Goal: Use online tool/utility: Utilize a website feature to perform a specific function

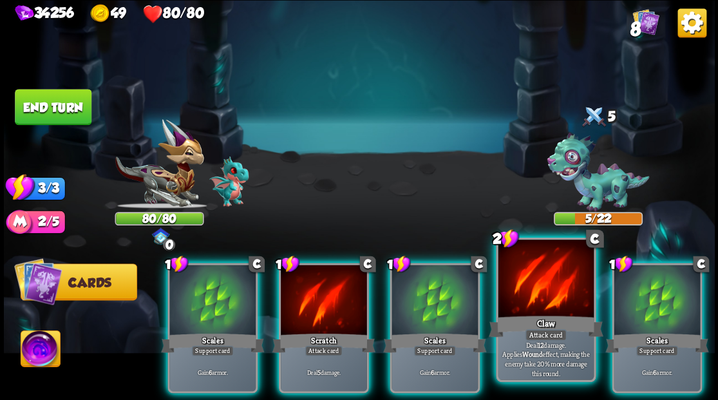
click at [560, 285] on div at bounding box center [545, 280] width 95 height 81
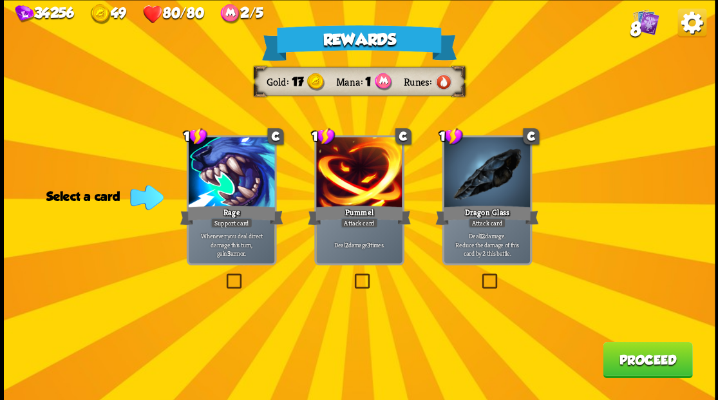
click at [479, 275] on label at bounding box center [479, 275] width 0 height 0
click at [0, 0] on input "checkbox" at bounding box center [0, 0] width 0 height 0
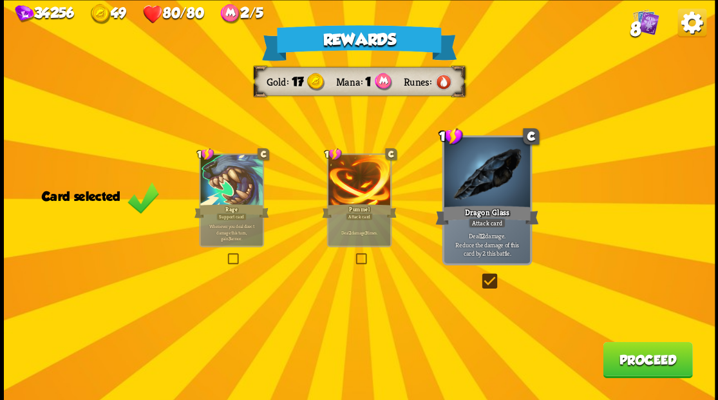
click at [620, 357] on button "Proceed" at bounding box center [648, 359] width 90 height 36
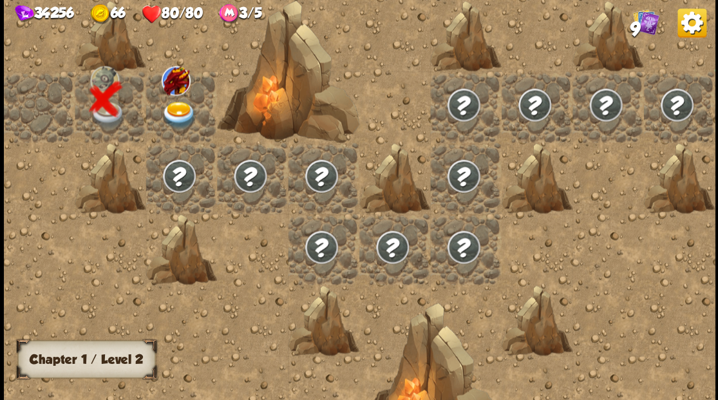
click at [173, 108] on img at bounding box center [178, 115] width 35 height 28
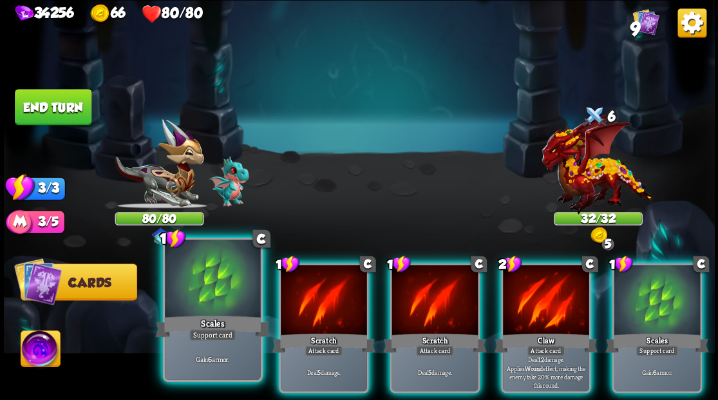
click at [232, 281] on div at bounding box center [212, 280] width 95 height 81
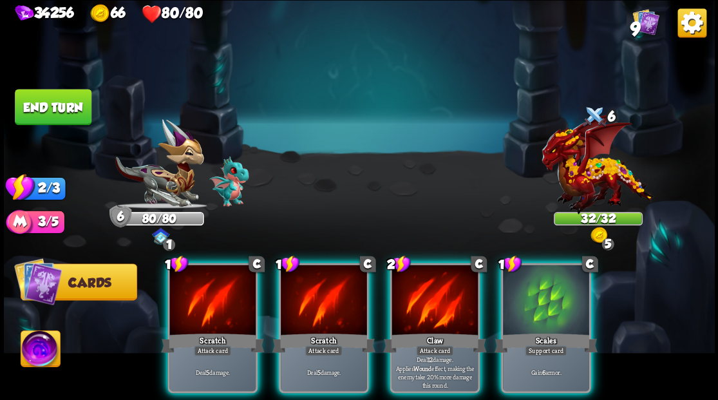
click at [232, 281] on div at bounding box center [212, 301] width 86 height 73
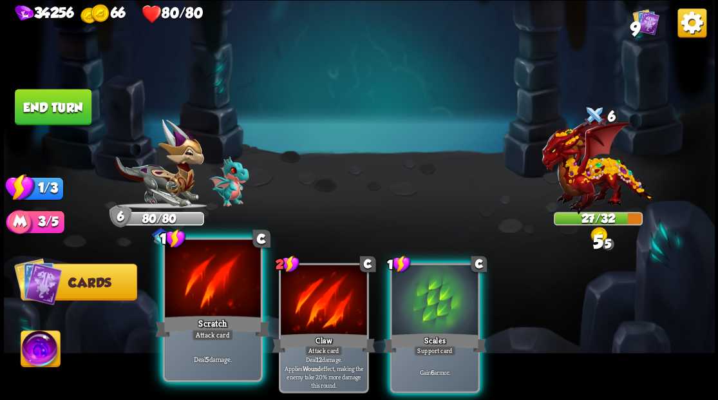
click at [232, 281] on div at bounding box center [212, 280] width 95 height 81
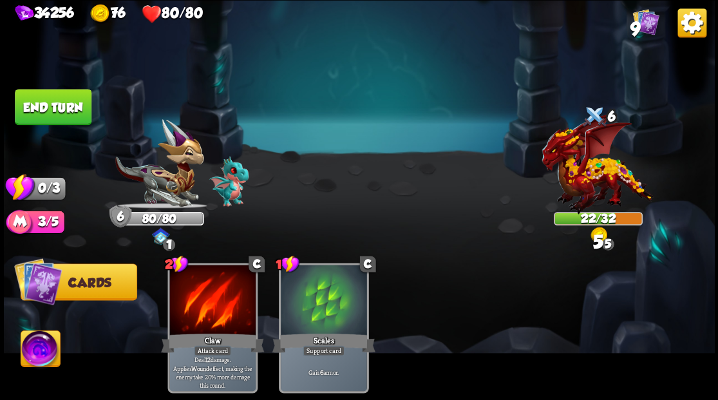
click at [80, 97] on button "End turn" at bounding box center [53, 107] width 77 height 36
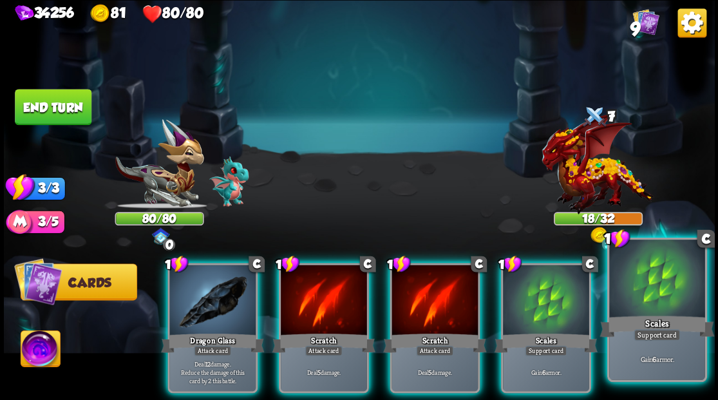
click at [665, 287] on div at bounding box center [656, 280] width 95 height 81
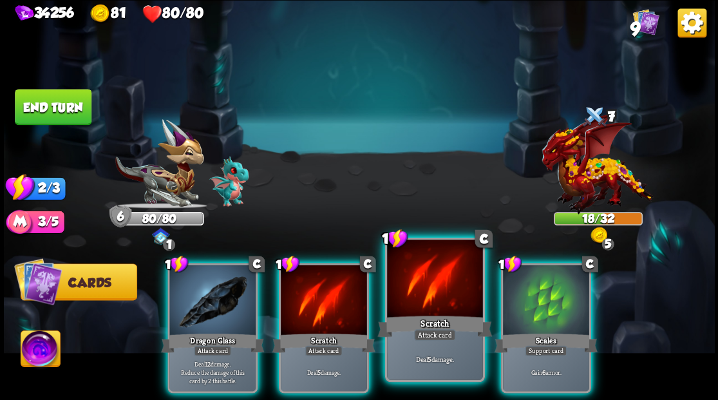
click at [431, 298] on div at bounding box center [434, 280] width 95 height 81
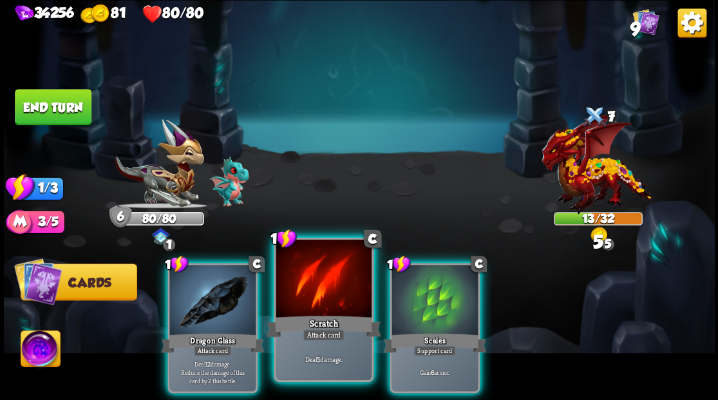
click at [328, 304] on div at bounding box center [323, 280] width 95 height 81
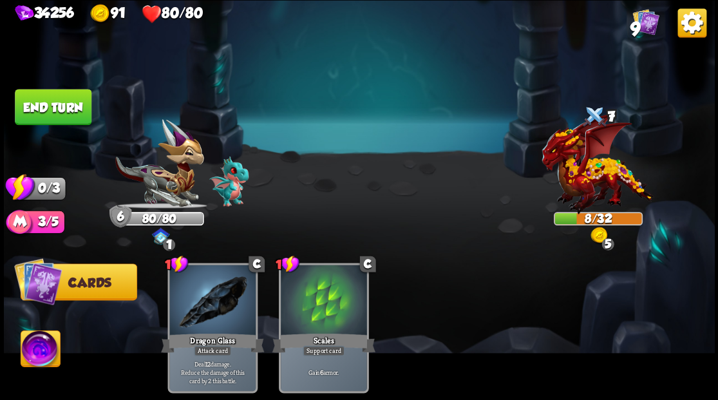
click at [54, 111] on button "End turn" at bounding box center [53, 107] width 77 height 36
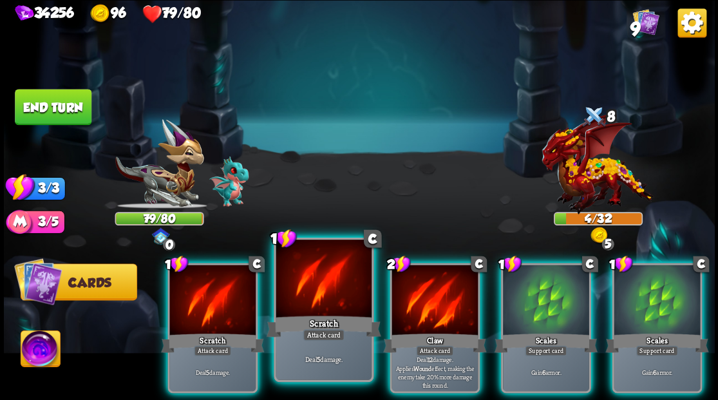
click at [332, 292] on div at bounding box center [323, 280] width 95 height 81
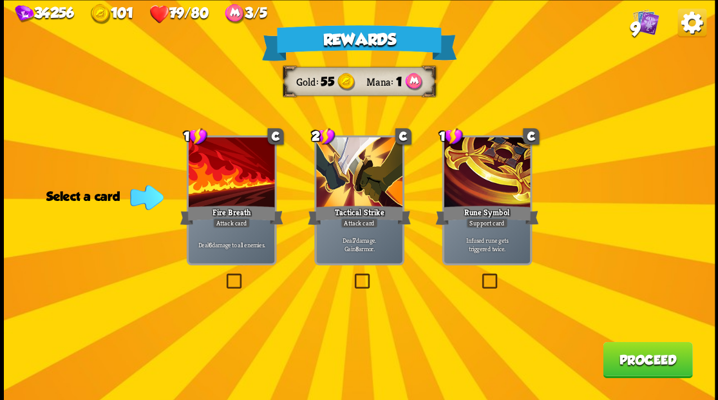
drag, startPoint x: 235, startPoint y: 279, endPoint x: 240, endPoint y: 286, distance: 7.9
click at [223, 275] on label at bounding box center [223, 275] width 0 height 0
click at [0, 0] on input "checkbox" at bounding box center [0, 0] width 0 height 0
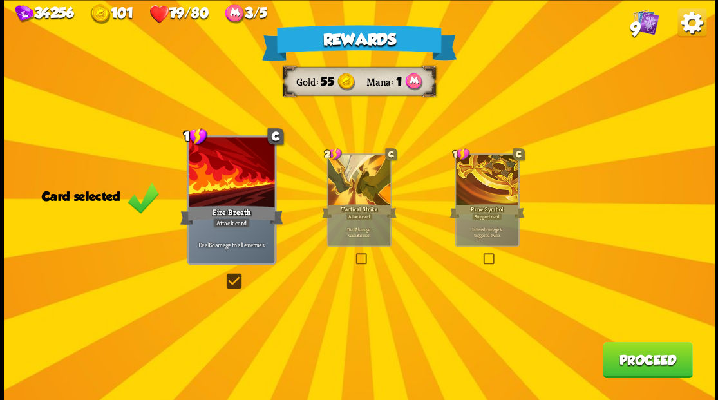
click at [663, 361] on button "Proceed" at bounding box center [648, 359] width 90 height 36
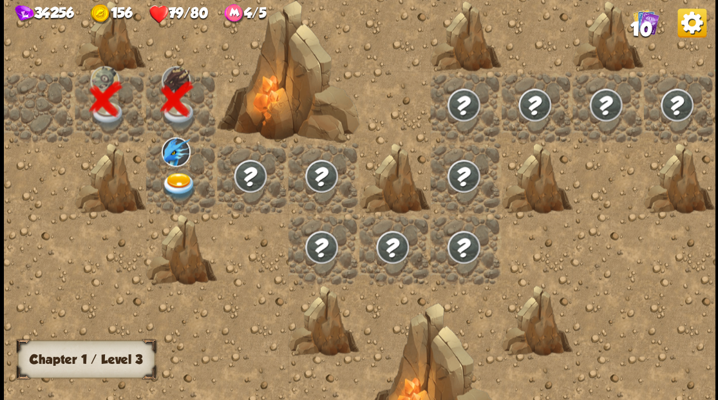
click at [186, 183] on img at bounding box center [178, 186] width 35 height 28
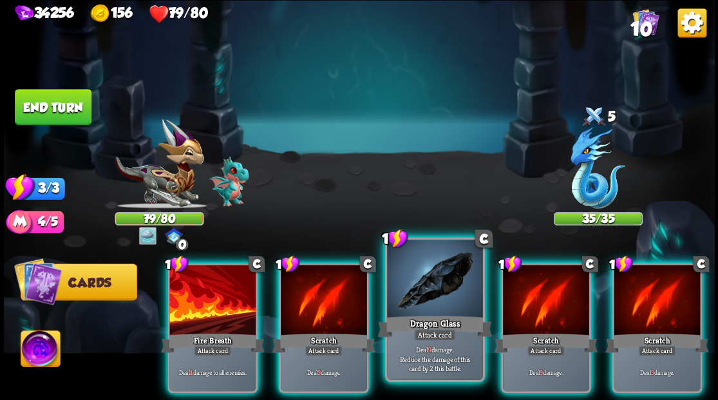
click at [425, 296] on div at bounding box center [434, 280] width 95 height 81
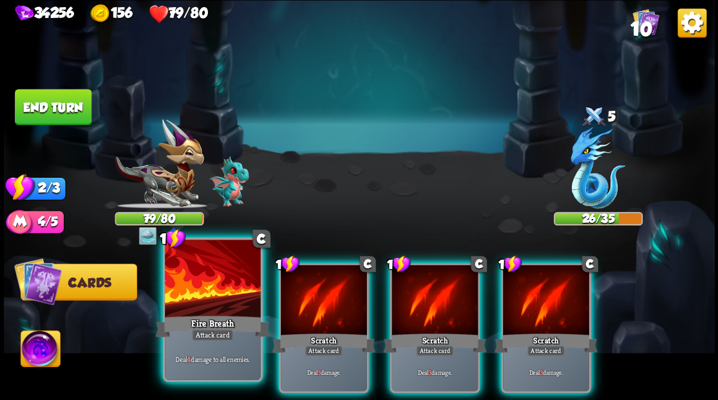
click at [219, 290] on div at bounding box center [212, 280] width 95 height 81
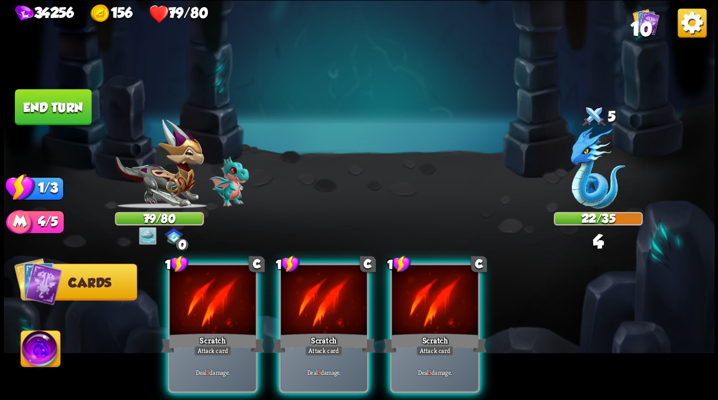
click at [219, 290] on div at bounding box center [212, 301] width 86 height 73
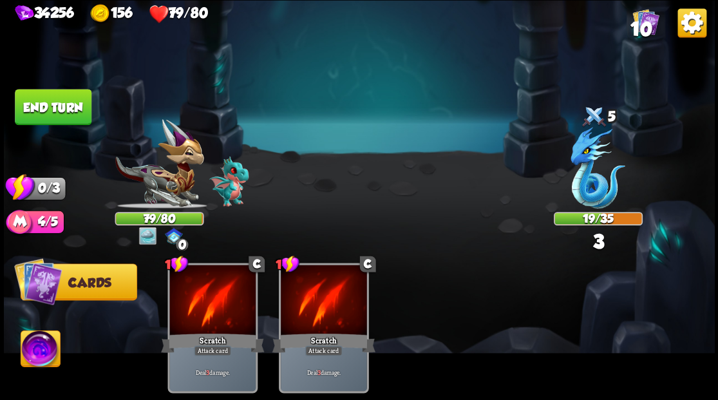
click at [70, 111] on button "End turn" at bounding box center [53, 107] width 77 height 36
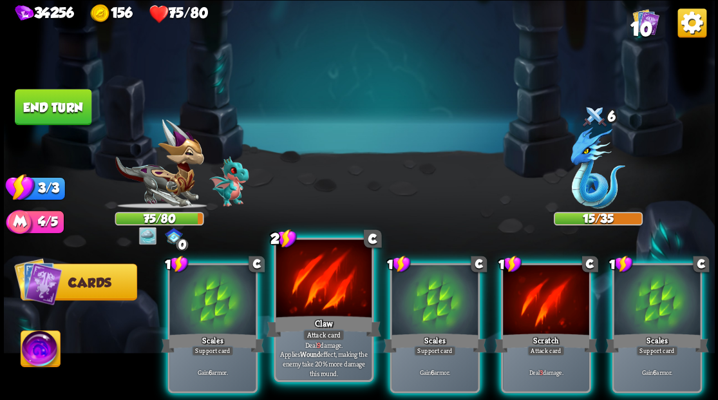
click at [321, 279] on div at bounding box center [323, 280] width 95 height 81
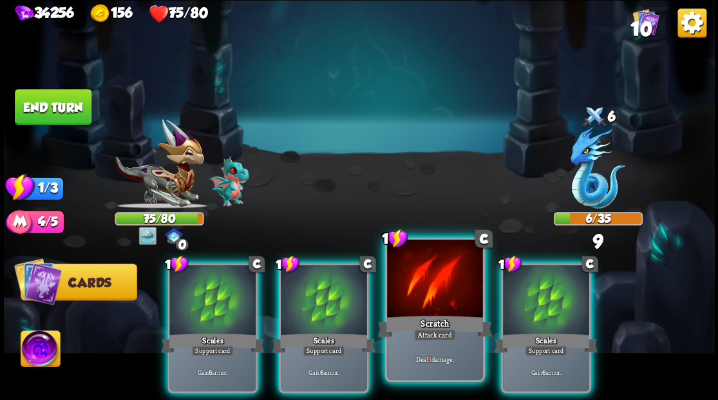
click at [442, 283] on div at bounding box center [434, 280] width 95 height 81
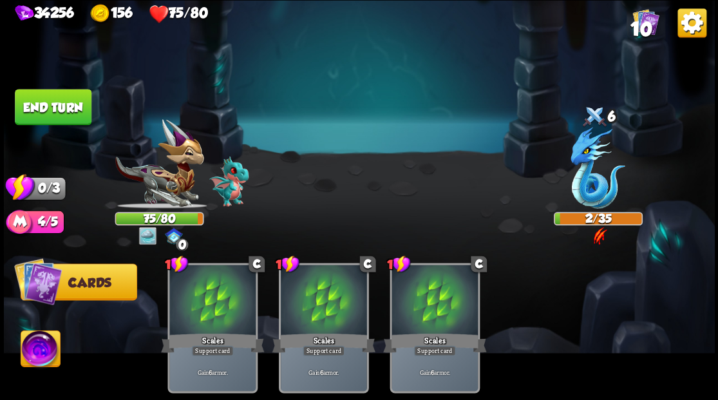
click at [75, 104] on button "End turn" at bounding box center [53, 107] width 77 height 36
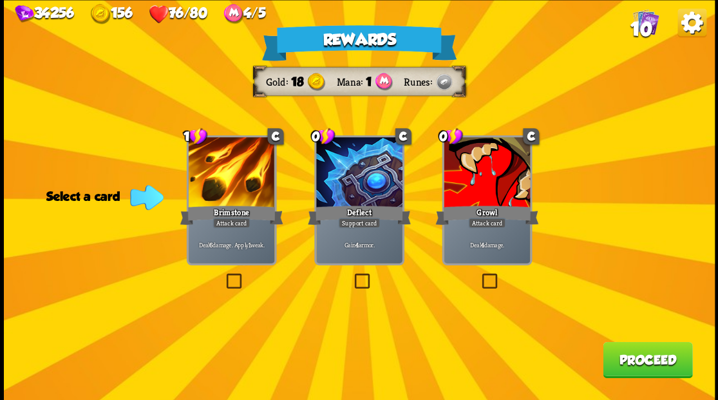
click at [223, 275] on label at bounding box center [223, 275] width 0 height 0
click at [0, 0] on input "checkbox" at bounding box center [0, 0] width 0 height 0
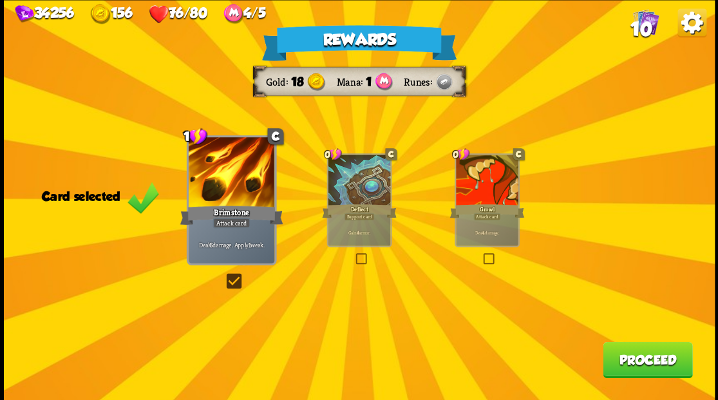
click at [636, 370] on button "Proceed" at bounding box center [648, 359] width 90 height 36
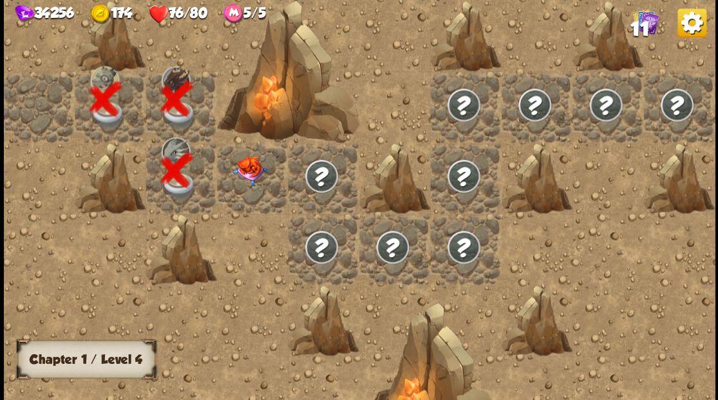
click at [247, 192] on div at bounding box center [252, 177] width 71 height 71
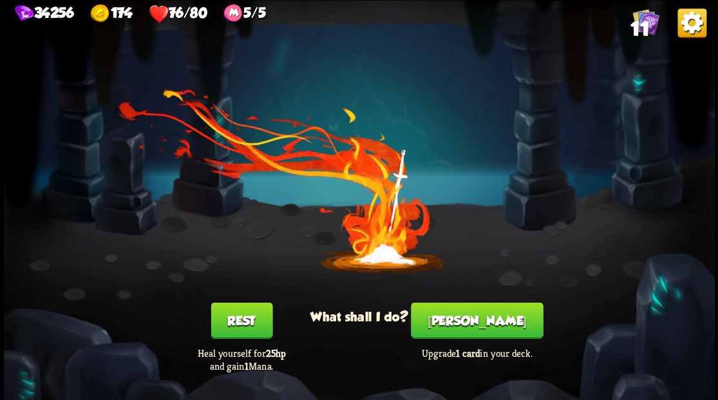
click at [469, 325] on button "Smith" at bounding box center [477, 320] width 132 height 36
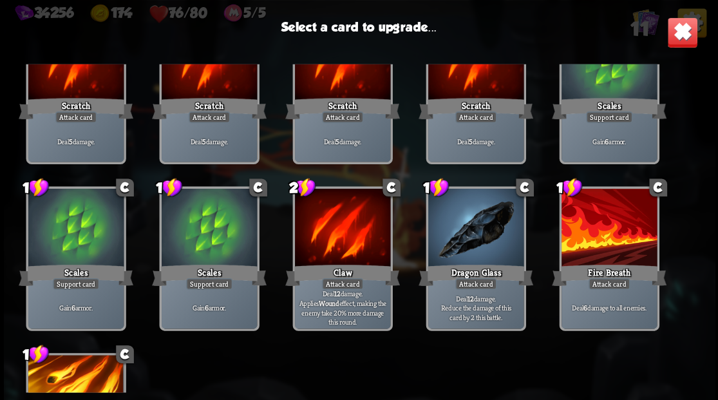
scroll to position [212, 0]
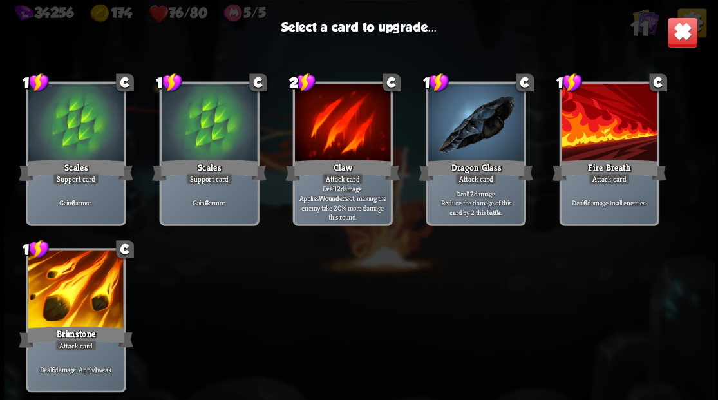
click at [91, 290] on div at bounding box center [75, 290] width 95 height 81
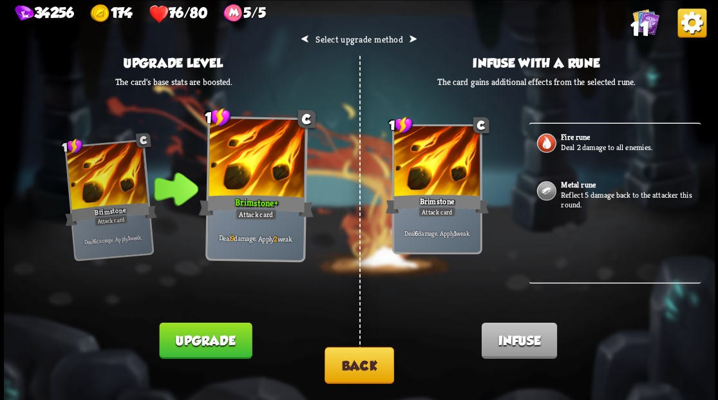
click at [589, 194] on p "Reflect 5 damage back to the attacker this round." at bounding box center [629, 199] width 137 height 20
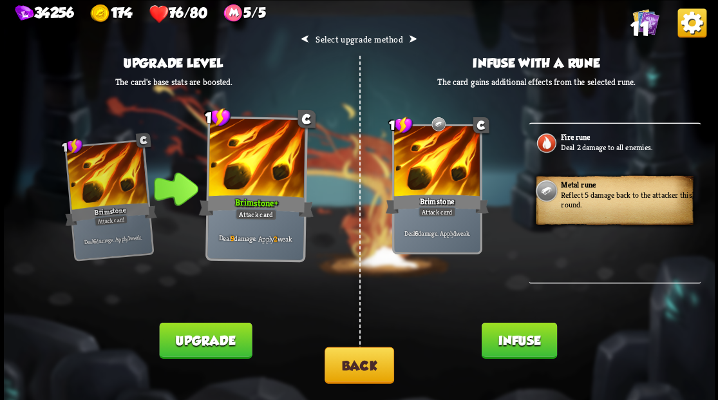
click at [522, 340] on button "Infuse" at bounding box center [518, 340] width 75 height 36
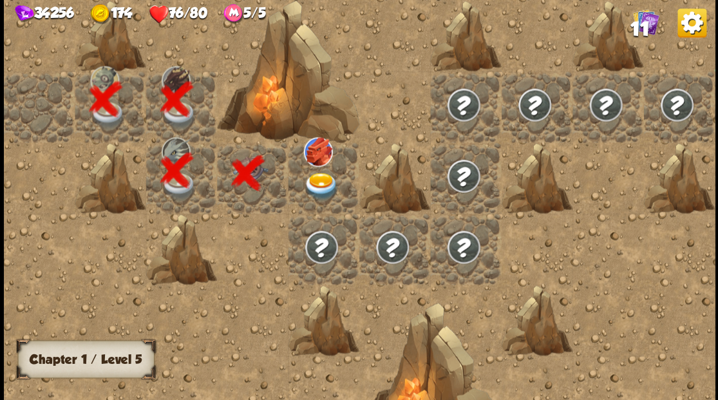
click at [316, 192] on img at bounding box center [320, 186] width 35 height 28
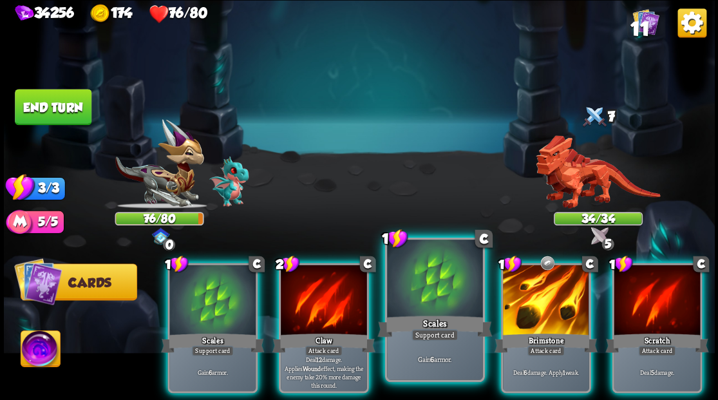
click at [409, 275] on div at bounding box center [434, 280] width 95 height 81
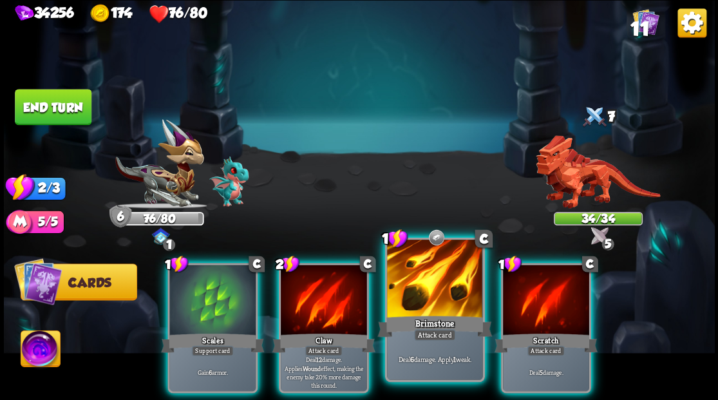
click at [420, 269] on div at bounding box center [434, 280] width 95 height 81
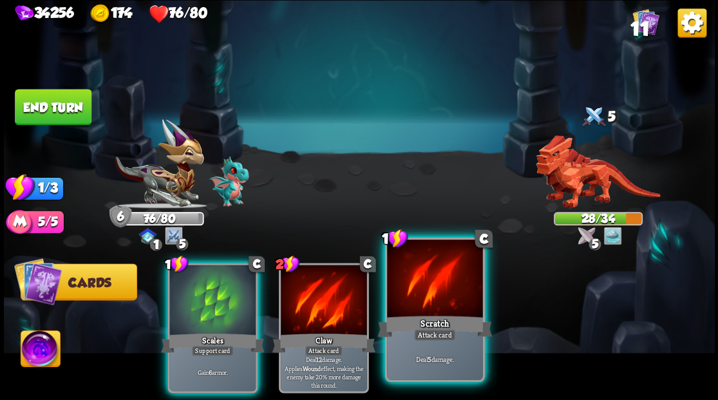
click at [423, 274] on div at bounding box center [434, 280] width 95 height 81
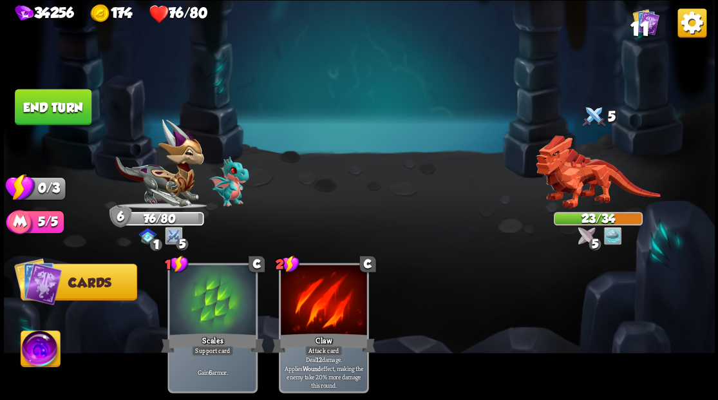
click at [82, 100] on button "End turn" at bounding box center [53, 107] width 77 height 36
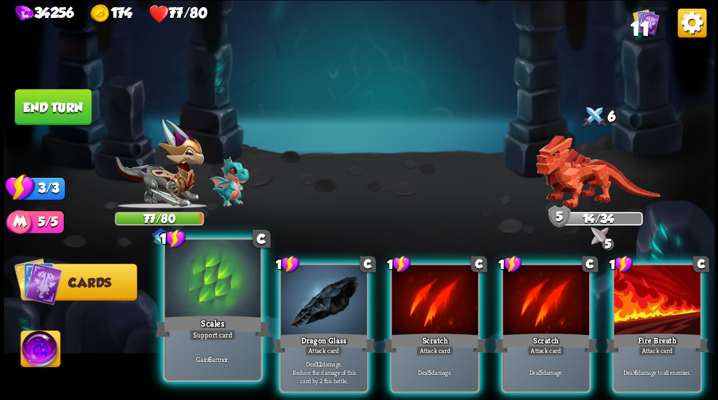
click at [237, 289] on div at bounding box center [212, 280] width 95 height 81
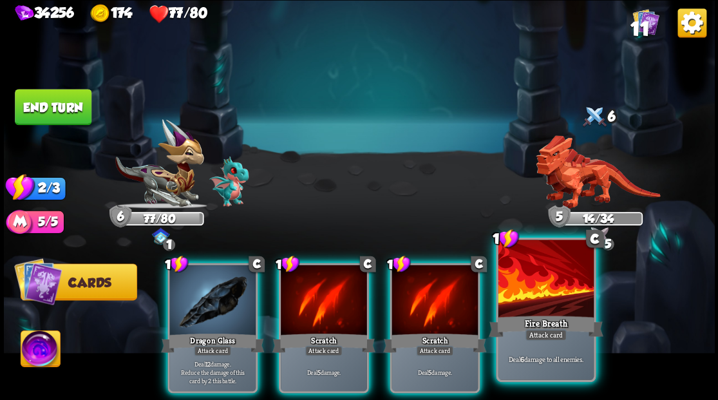
click at [533, 312] on div at bounding box center [545, 280] width 95 height 81
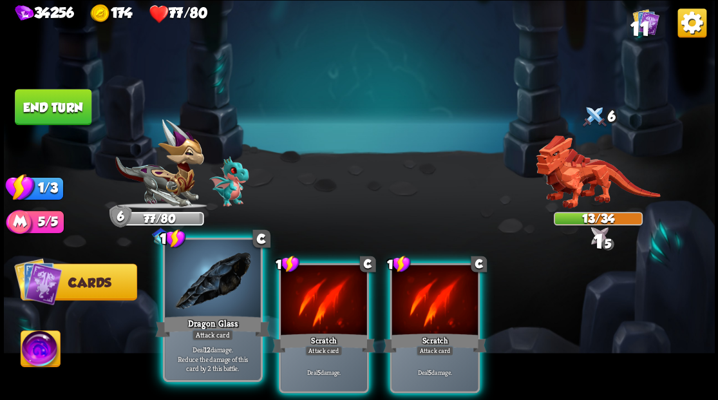
click at [221, 300] on div at bounding box center [212, 280] width 95 height 81
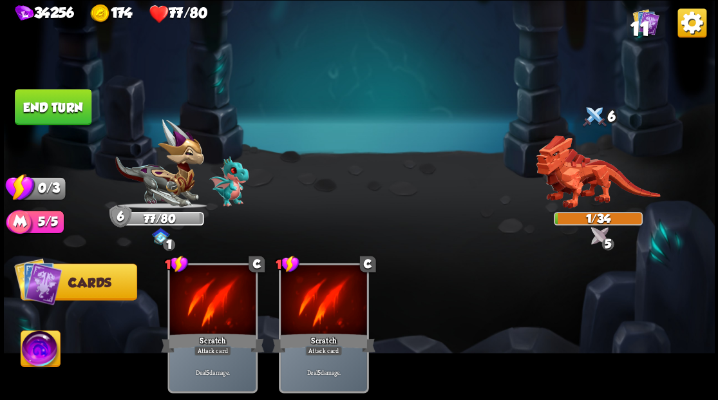
click at [65, 102] on button "End turn" at bounding box center [52, 107] width 77 height 36
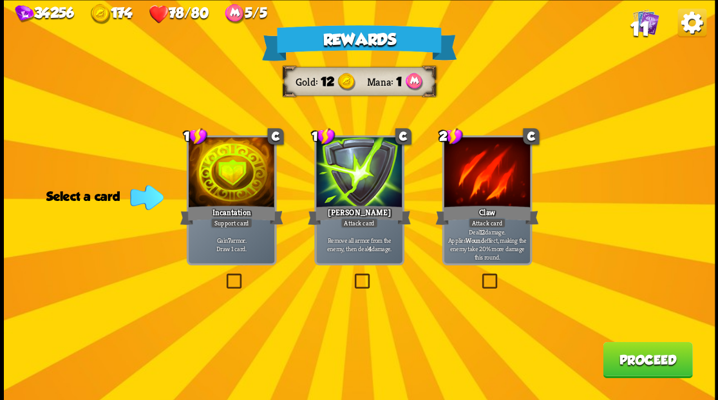
click at [352, 275] on label at bounding box center [352, 275] width 0 height 0
click at [0, 0] on input "checkbox" at bounding box center [0, 0] width 0 height 0
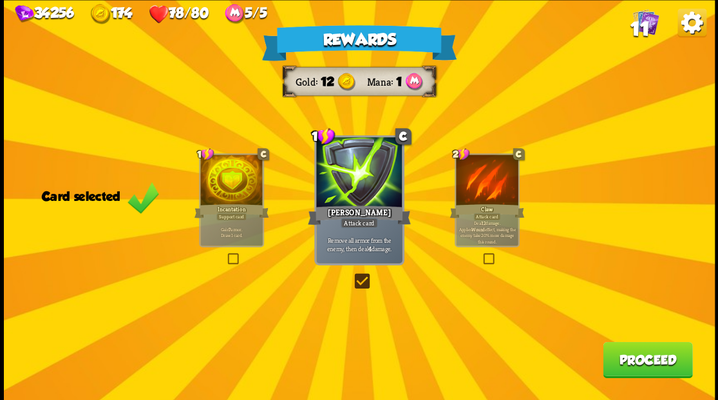
click at [637, 363] on button "Proceed" at bounding box center [648, 359] width 90 height 36
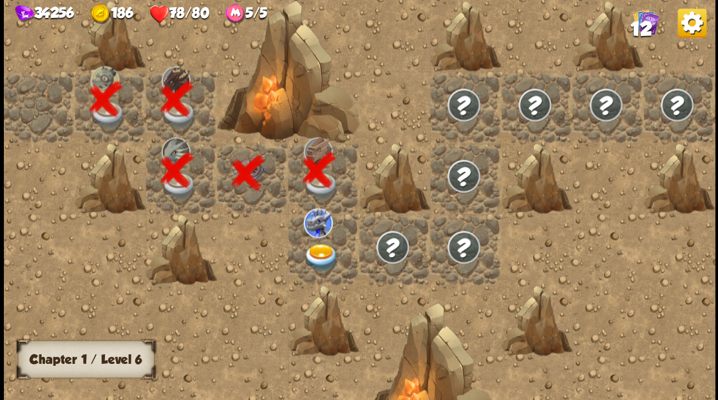
click at [321, 252] on img at bounding box center [320, 257] width 35 height 28
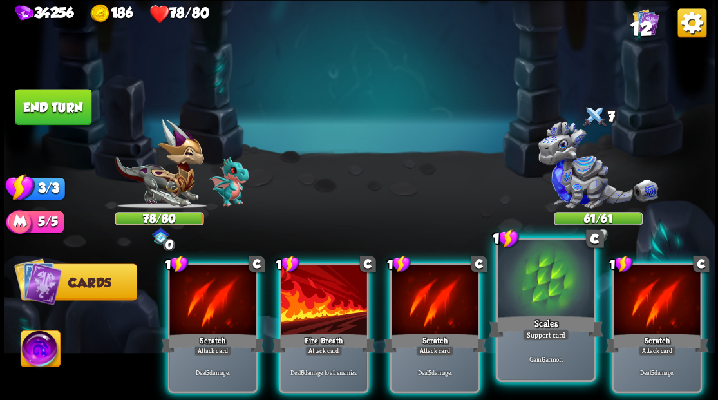
click at [533, 300] on div at bounding box center [545, 280] width 95 height 81
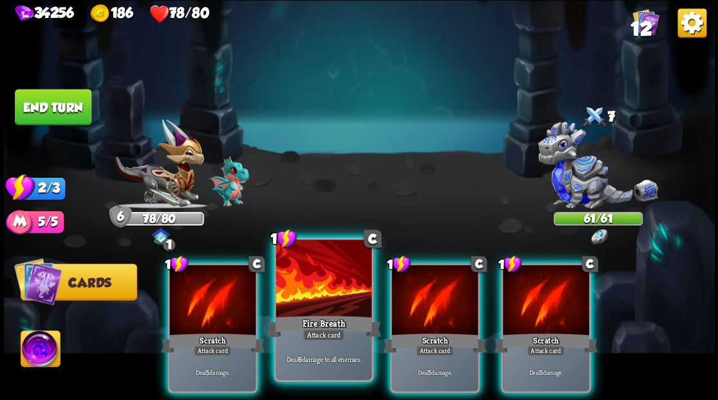
click at [324, 282] on div at bounding box center [323, 280] width 95 height 81
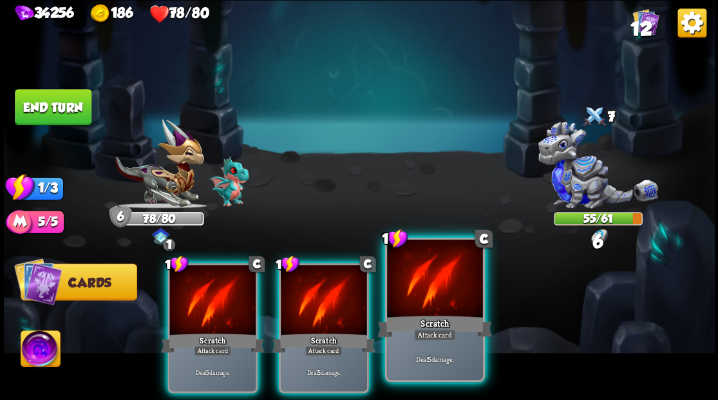
click at [422, 299] on div at bounding box center [434, 280] width 95 height 81
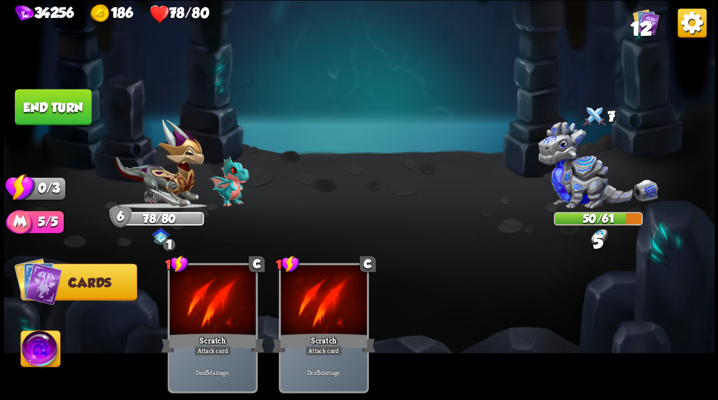
click at [56, 108] on button "End turn" at bounding box center [53, 107] width 77 height 36
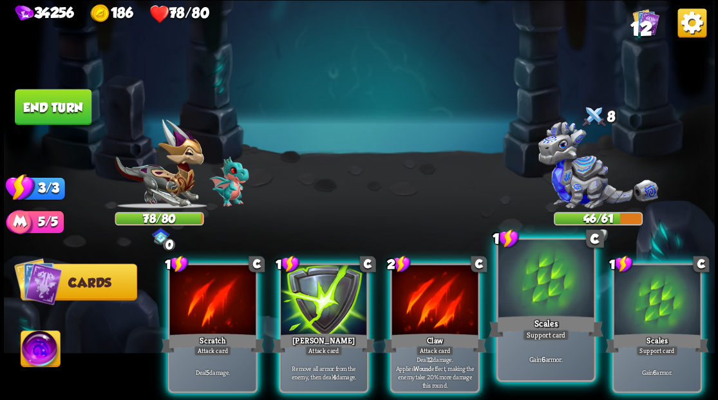
click at [533, 298] on div at bounding box center [545, 280] width 95 height 81
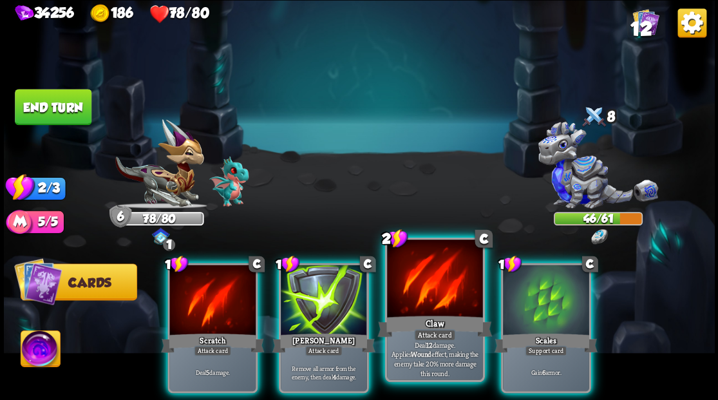
click at [420, 299] on div at bounding box center [434, 280] width 95 height 81
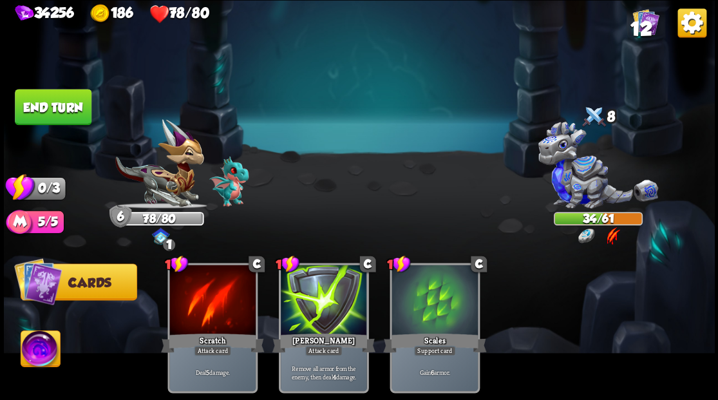
click at [68, 108] on button "End turn" at bounding box center [53, 107] width 77 height 36
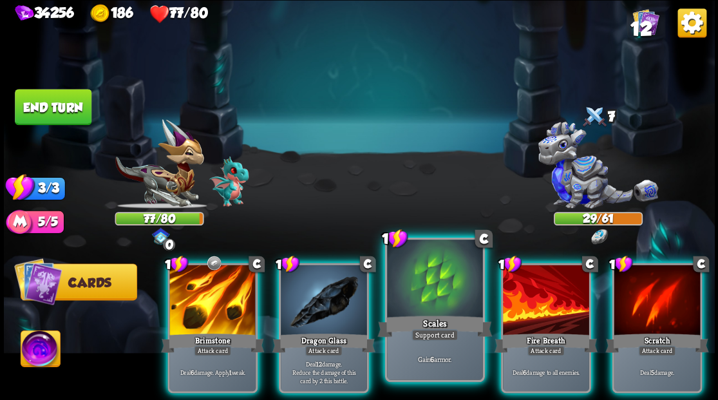
click at [425, 323] on div "Scales" at bounding box center [434, 326] width 115 height 26
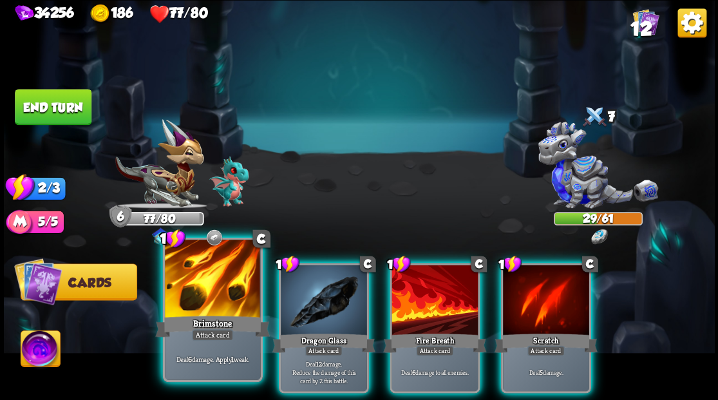
click at [228, 281] on div at bounding box center [212, 280] width 95 height 81
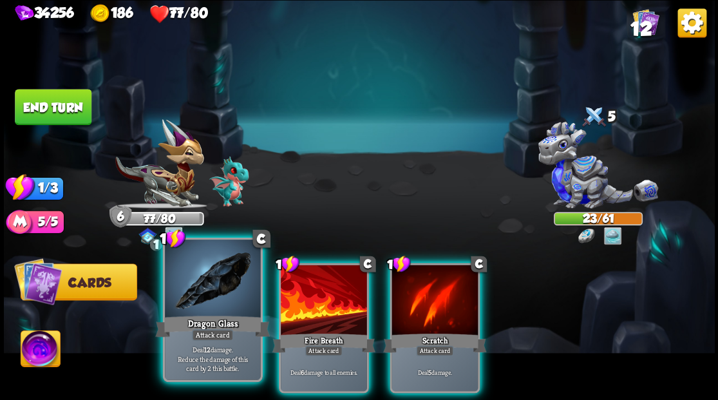
click at [223, 313] on div "Dragon Glass" at bounding box center [212, 326] width 115 height 26
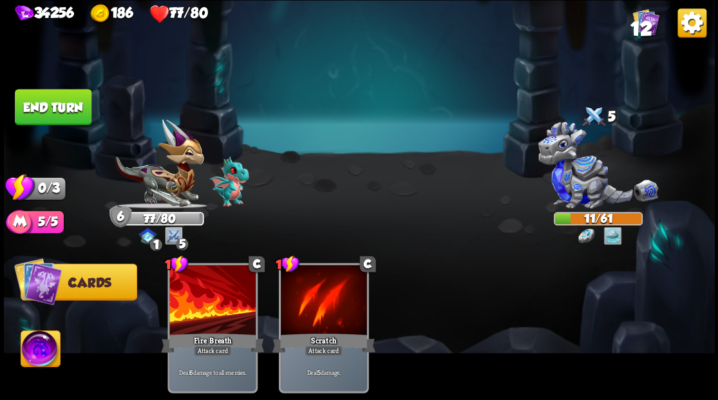
click at [66, 110] on button "End turn" at bounding box center [53, 107] width 77 height 36
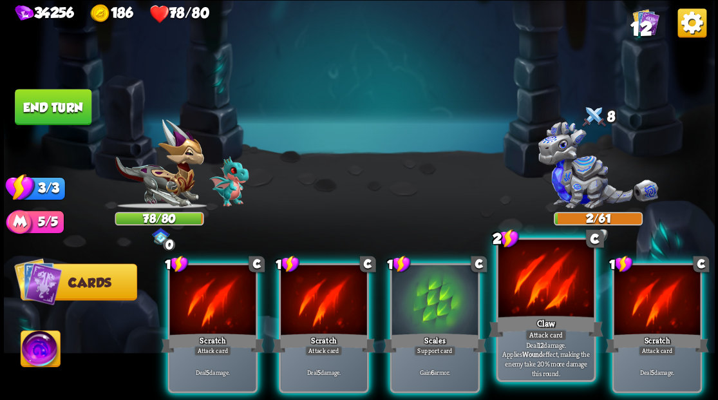
click at [526, 308] on div at bounding box center [545, 280] width 95 height 81
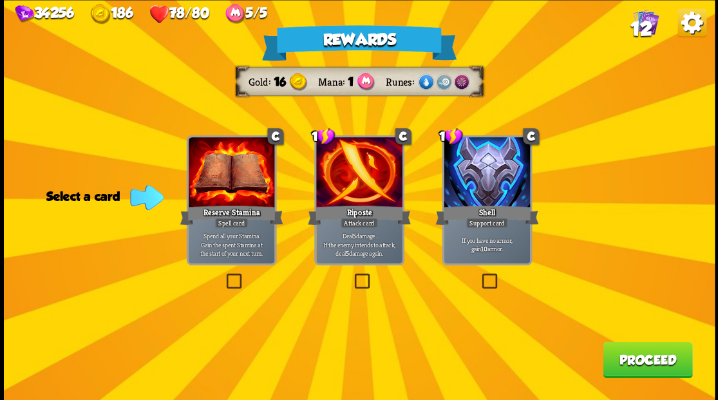
click at [352, 275] on label at bounding box center [352, 275] width 0 height 0
click at [0, 0] on input "checkbox" at bounding box center [0, 0] width 0 height 0
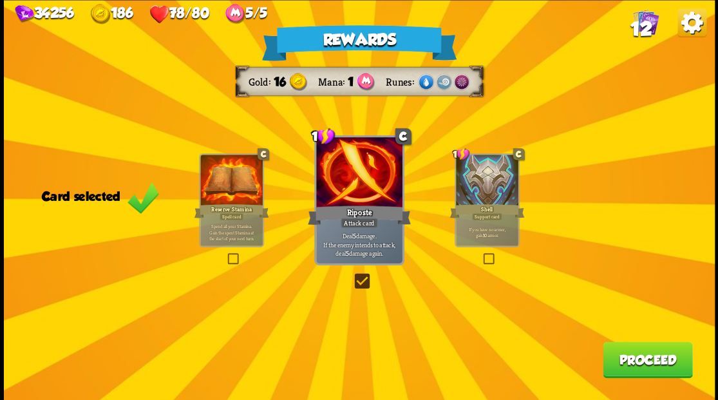
click at [670, 362] on button "Proceed" at bounding box center [648, 359] width 90 height 36
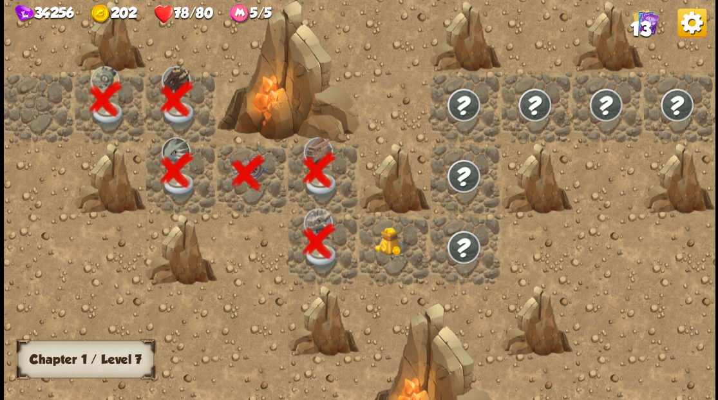
click at [401, 242] on div at bounding box center [394, 248] width 71 height 71
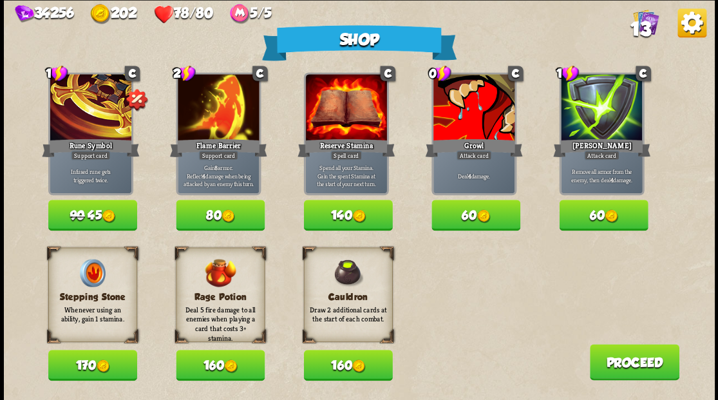
click at [619, 368] on button "Proceed" at bounding box center [634, 362] width 90 height 36
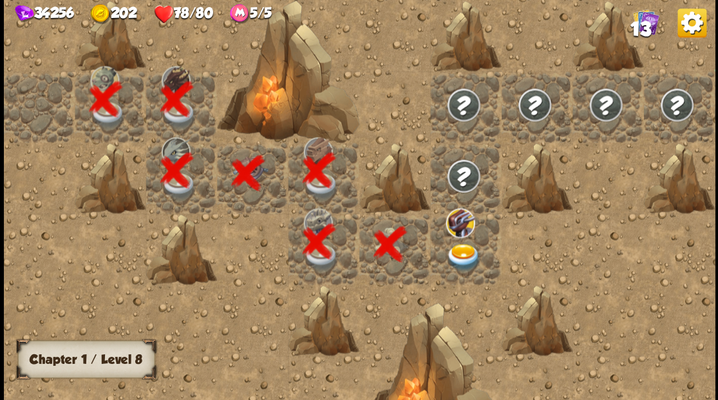
click at [461, 258] on img at bounding box center [463, 257] width 35 height 28
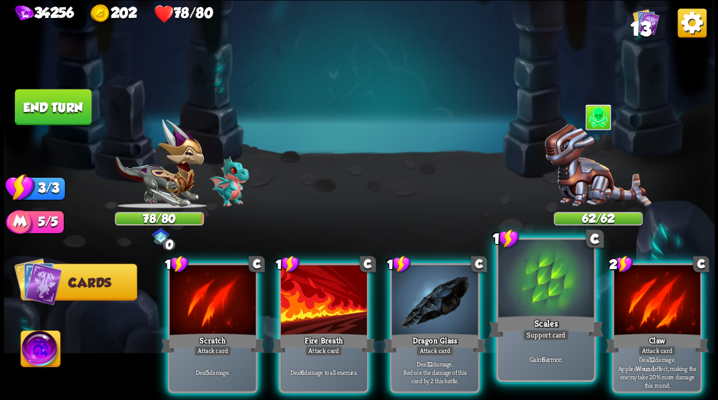
click at [545, 289] on div at bounding box center [545, 280] width 95 height 81
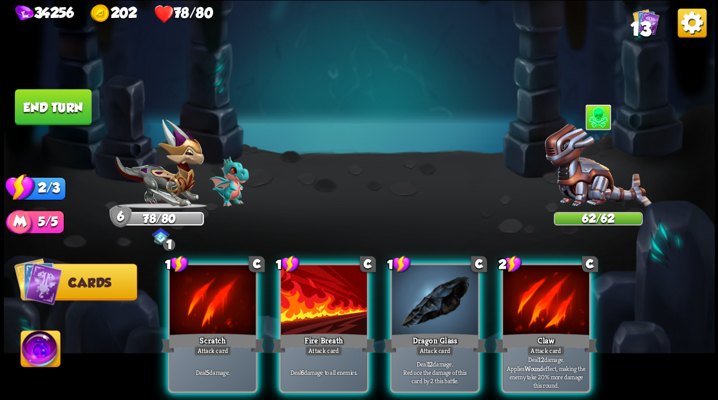
click at [545, 289] on div at bounding box center [546, 301] width 86 height 73
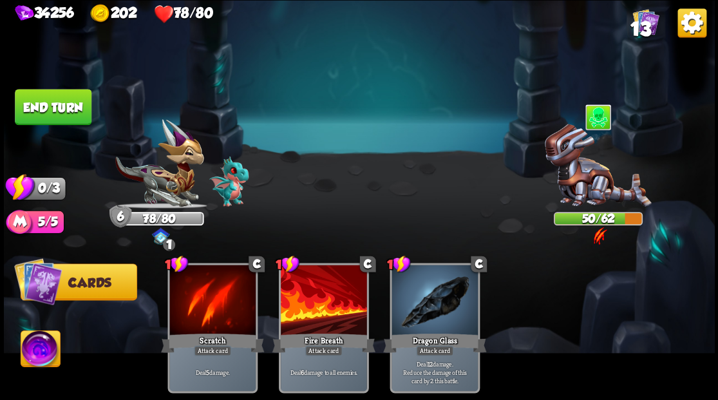
click at [43, 100] on button "End turn" at bounding box center [53, 106] width 79 height 37
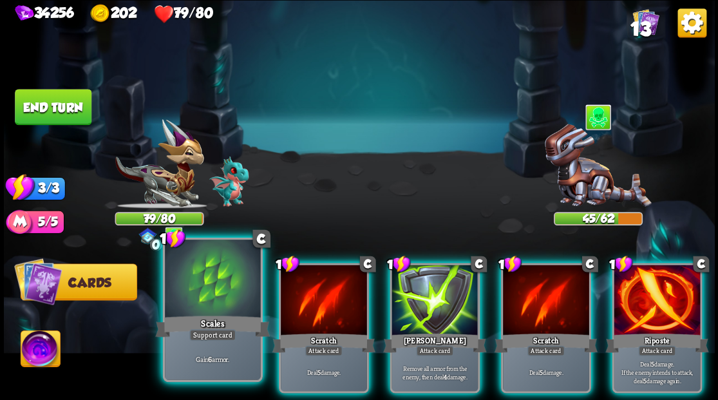
click at [205, 312] on div at bounding box center [212, 280] width 95 height 81
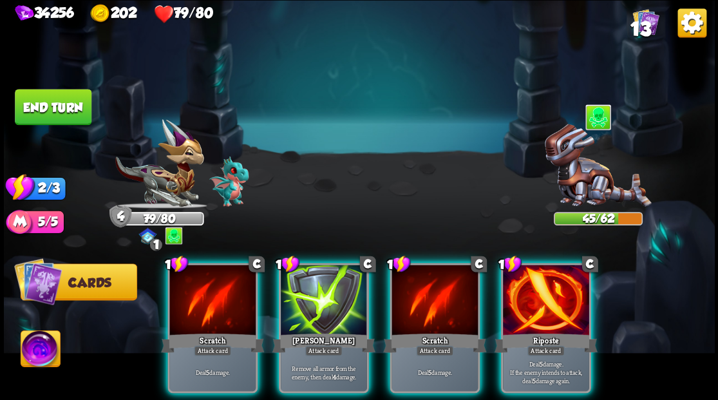
click at [528, 309] on div at bounding box center [546, 301] width 86 height 73
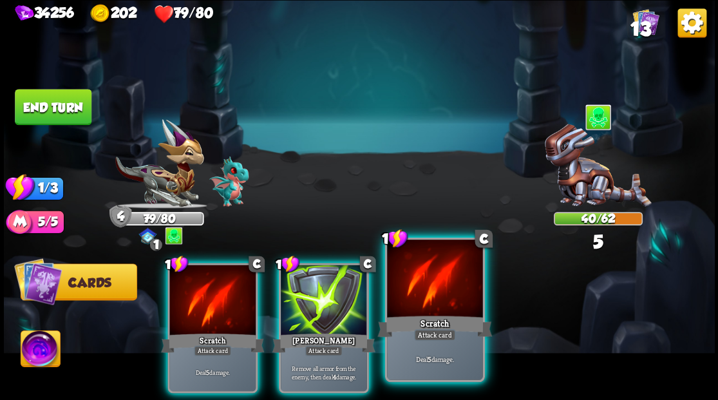
click at [404, 303] on div at bounding box center [434, 280] width 95 height 81
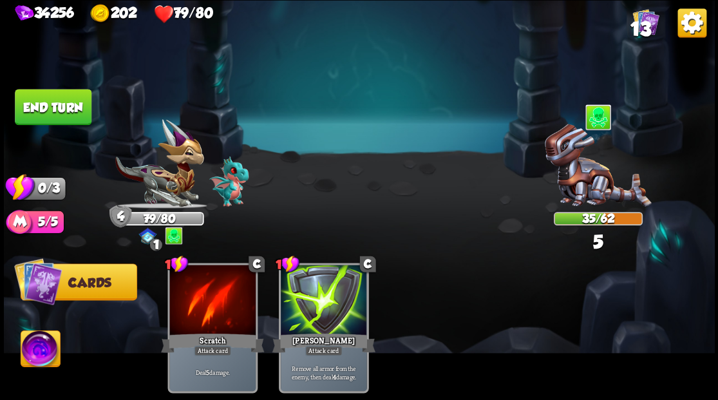
click at [49, 111] on button "End turn" at bounding box center [53, 107] width 77 height 36
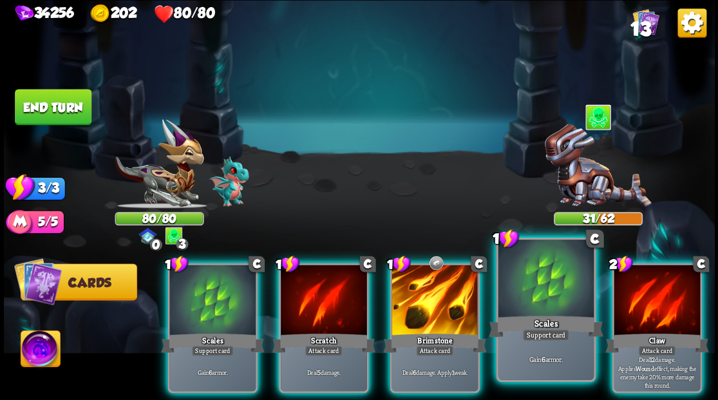
click at [523, 277] on div at bounding box center [545, 280] width 95 height 81
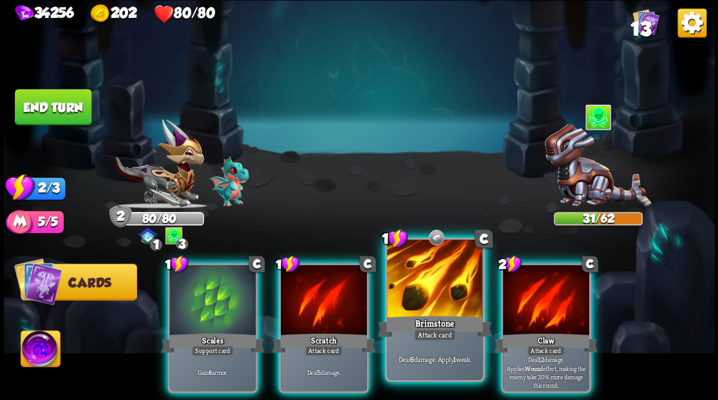
click at [420, 270] on div at bounding box center [434, 280] width 95 height 81
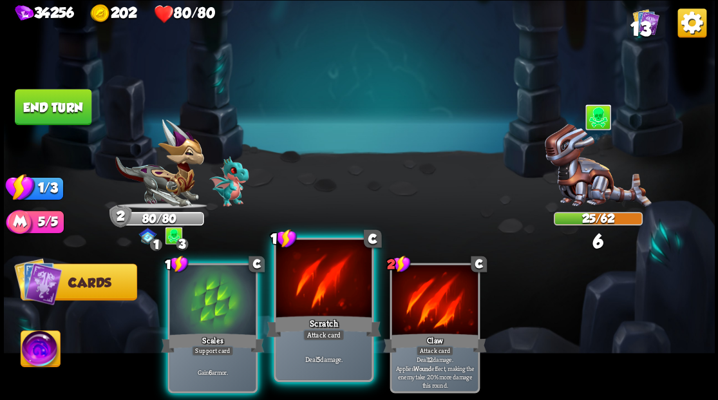
click at [331, 279] on div at bounding box center [323, 280] width 95 height 81
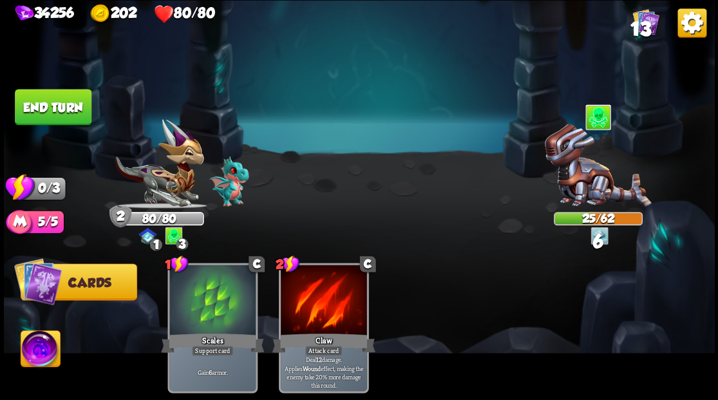
click at [39, 90] on button "End turn" at bounding box center [53, 107] width 77 height 36
